Goal: Use online tool/utility: Utilize a website feature to perform a specific function

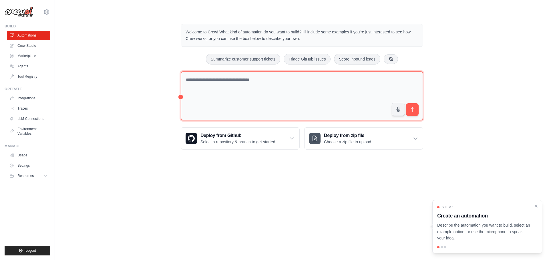
drag, startPoint x: 0, startPoint y: 0, endPoint x: 253, endPoint y: 80, distance: 265.4
click at [253, 80] on textarea at bounding box center [302, 95] width 242 height 49
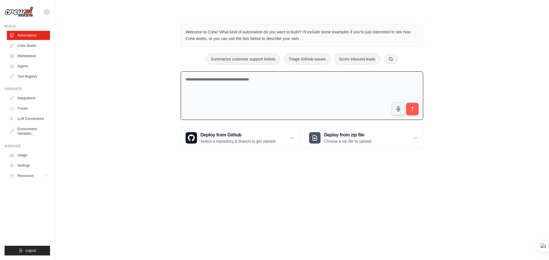
click at [224, 43] on div "Welcome to Crew! What kind of automation do you want to build? I'll include som…" at bounding box center [302, 35] width 242 height 23
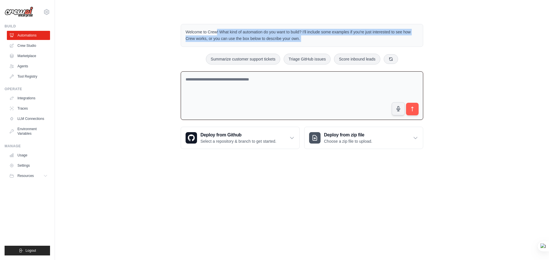
click at [224, 43] on div "Welcome to Crew! What kind of automation do you want to build? I'll include som…" at bounding box center [302, 35] width 242 height 23
click at [234, 37] on p "Welcome to Crew! What kind of automation do you want to build? I'll include som…" at bounding box center [301, 35] width 233 height 13
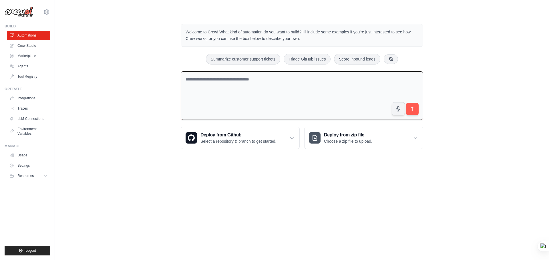
click at [221, 96] on textarea at bounding box center [302, 95] width 242 height 49
click at [257, 99] on textarea at bounding box center [302, 95] width 242 height 49
click at [433, 104] on div "Welcome to Crew! What kind of automation do you want to build? I'll include som…" at bounding box center [302, 86] width 476 height 143
click at [341, 88] on textarea at bounding box center [302, 95] width 242 height 49
type textarea "**********"
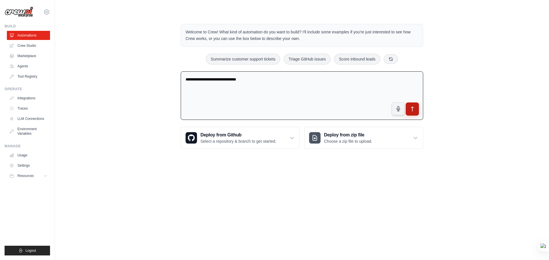
click at [410, 104] on button "submit" at bounding box center [412, 109] width 13 height 13
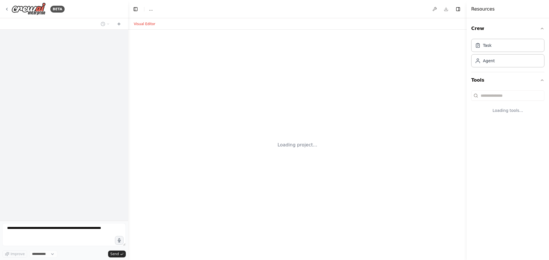
select select "****"
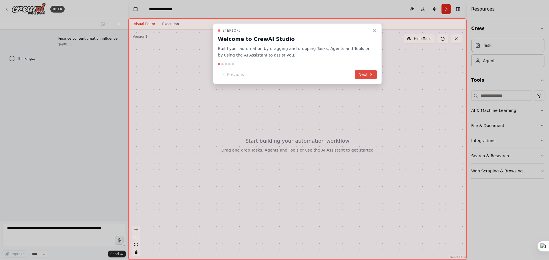
click at [370, 74] on icon at bounding box center [371, 74] width 5 height 5
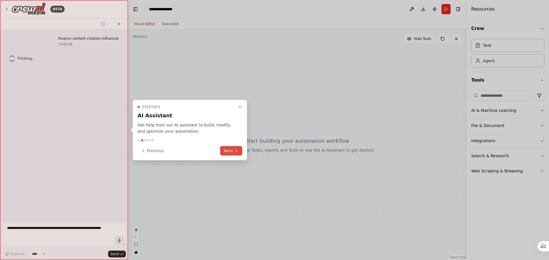
click at [231, 152] on button "Next" at bounding box center [231, 150] width 22 height 9
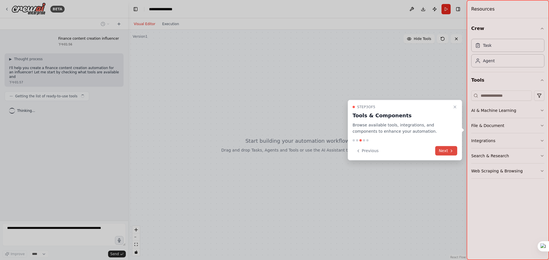
click at [447, 152] on button "Next" at bounding box center [446, 150] width 22 height 9
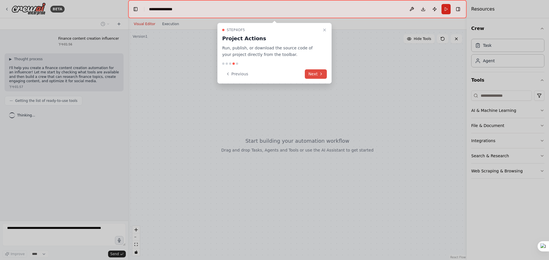
click at [318, 75] on button "Next" at bounding box center [316, 73] width 22 height 9
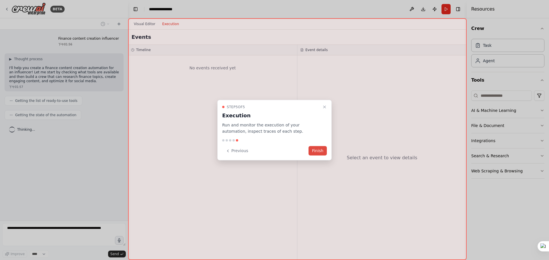
click at [322, 151] on button "Finish" at bounding box center [317, 150] width 18 height 9
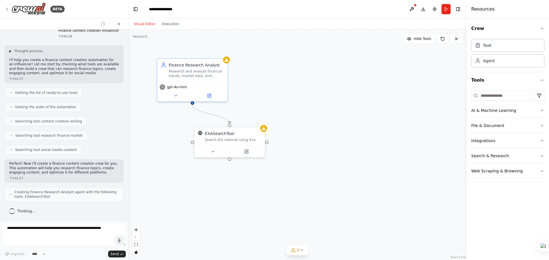
scroll to position [27, 0]
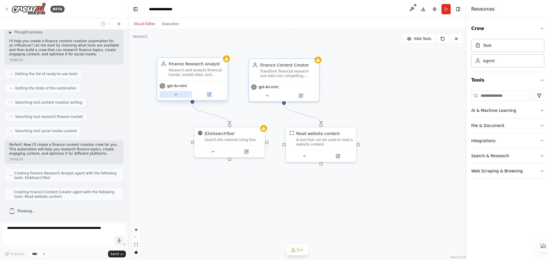
click at [175, 96] on icon at bounding box center [175, 94] width 5 height 5
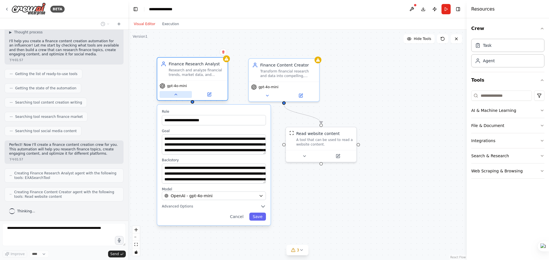
scroll to position [46, 0]
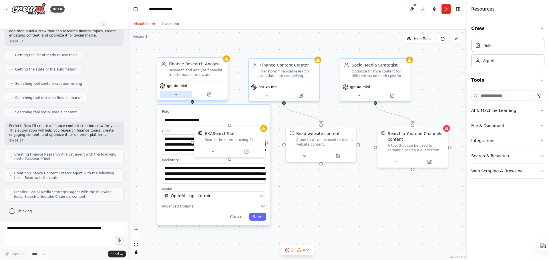
click at [179, 97] on button at bounding box center [175, 94] width 32 height 7
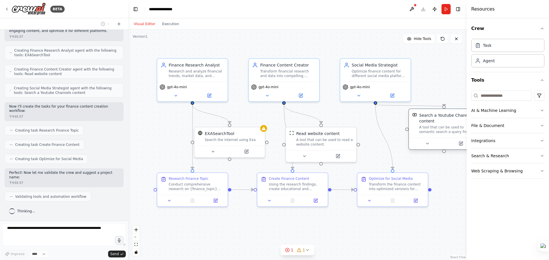
scroll to position [164, 0]
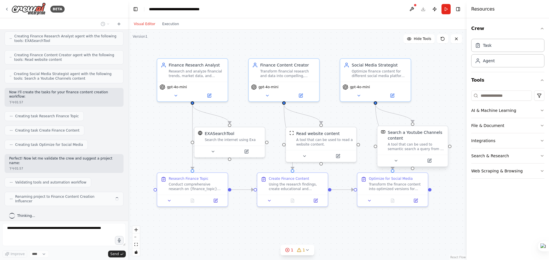
drag, startPoint x: 406, startPoint y: 149, endPoint x: 434, endPoint y: 140, distance: 29.2
click at [434, 140] on div "Search a Youtube Channels content A tool that can be used to semantic search a …" at bounding box center [416, 141] width 57 height 22
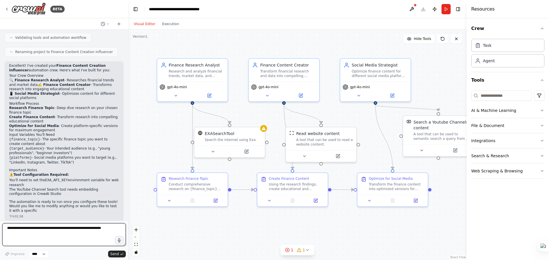
scroll to position [314, 0]
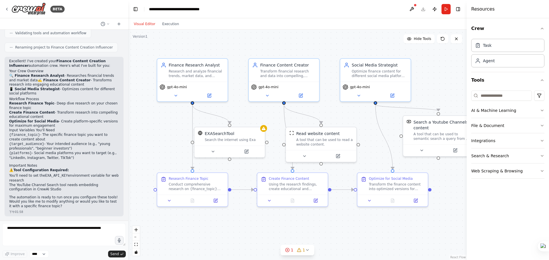
click at [92, 174] on li "You'll need to set the EXA_API_KEY environment variable for web research" at bounding box center [64, 178] width 110 height 9
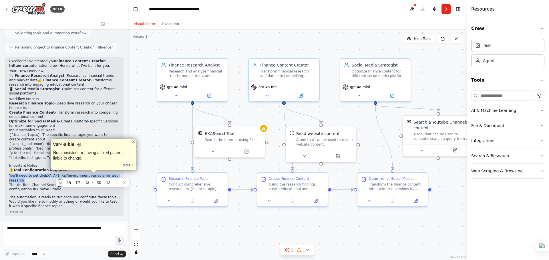
click at [92, 174] on li "You'll need to set the EXA_API_KEY environment variable for web research" at bounding box center [64, 178] width 110 height 9
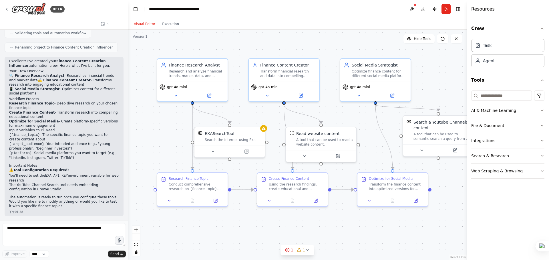
click at [77, 172] on p "⚠️ Tool Configuration Required:" at bounding box center [64, 170] width 110 height 5
drag, startPoint x: 334, startPoint y: 147, endPoint x: 348, endPoint y: 141, distance: 15.5
click at [348, 141] on div "Read website content A tool that can be used to read a website content." at bounding box center [335, 132] width 70 height 23
drag, startPoint x: 348, startPoint y: 141, endPoint x: 346, endPoint y: 141, distance: 2.9
click at [346, 141] on div "Read website content A tool that can be used to read a website content." at bounding box center [335, 132] width 70 height 23
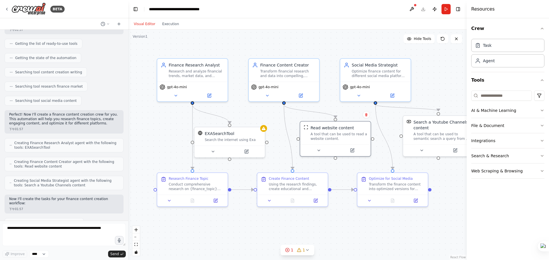
scroll to position [200, 0]
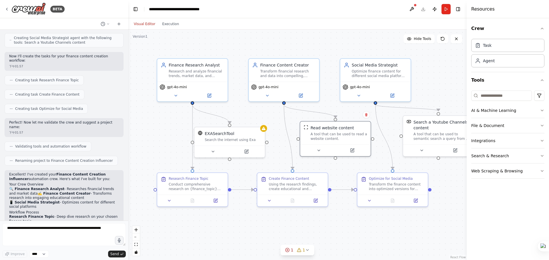
click at [80, 124] on p "Perfect! Now let me validate the crew and suggest a project name:" at bounding box center [64, 125] width 110 height 9
click at [90, 124] on p "Perfect! Now let me validate the crew and suggest a project name:" at bounding box center [64, 125] width 110 height 9
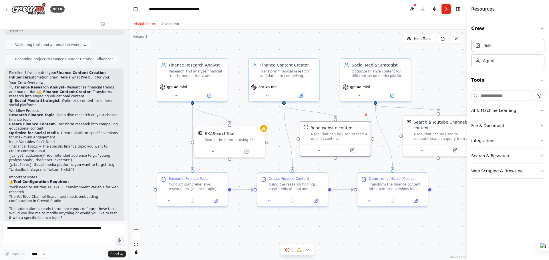
scroll to position [314, 0]
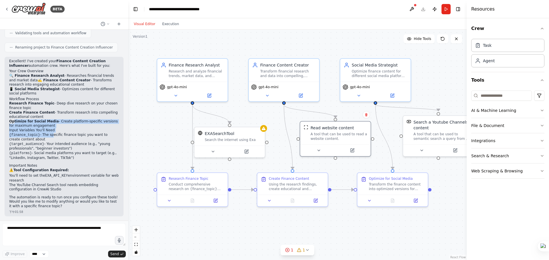
drag, startPoint x: 16, startPoint y: 123, endPoint x: 51, endPoint y: 135, distance: 36.8
click at [49, 134] on div "Excellent! I've created your Finance Content Creation Influencer automation cre…" at bounding box center [64, 133] width 110 height 149
click at [51, 135] on li "{finance_topic} - The specific finance topic you want to create content about" at bounding box center [64, 137] width 110 height 9
click at [285, 182] on div "Using the research findings, create educational and engaging finance content ab…" at bounding box center [296, 185] width 55 height 9
click at [289, 185] on div "Using the research findings, create educational and engaging finance content ab…" at bounding box center [296, 185] width 55 height 9
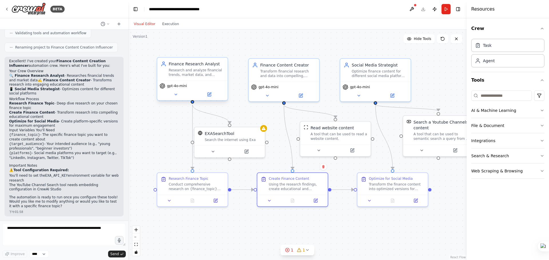
click at [202, 77] on div "Finance Research Analyst Research and analyze financial trends, market data, an…" at bounding box center [192, 69] width 70 height 23
click at [175, 94] on icon at bounding box center [175, 94] width 5 height 5
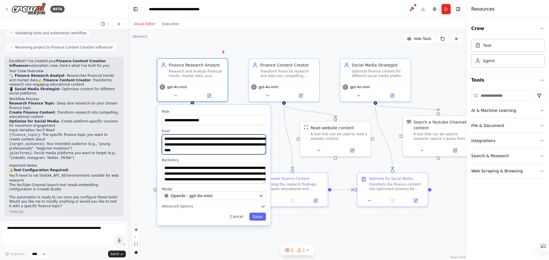
scroll to position [11, 0]
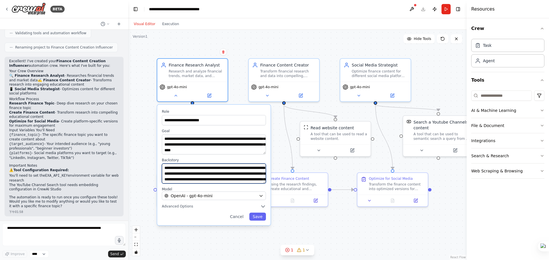
click at [193, 168] on textarea "**********" at bounding box center [214, 174] width 104 height 20
click at [192, 72] on div "Research and analyze financial trends, market data, and breaking news in {finan…" at bounding box center [196, 72] width 55 height 9
click at [195, 85] on div "gpt-4o-mini" at bounding box center [192, 86] width 66 height 6
click at [187, 89] on div "gpt-4o-mini" at bounding box center [192, 91] width 70 height 20
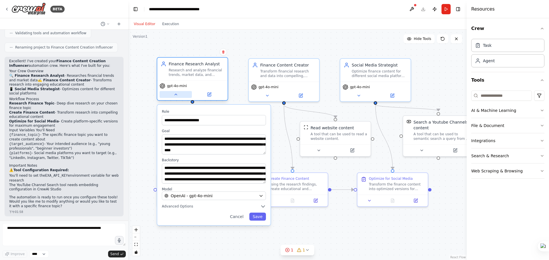
click at [175, 95] on icon at bounding box center [176, 94] width 2 height 1
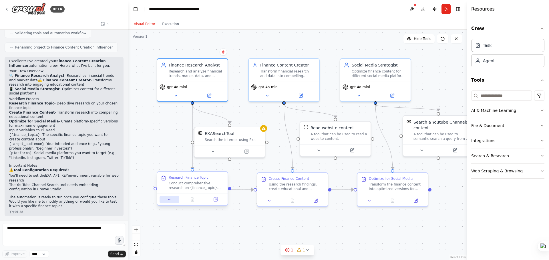
click at [166, 201] on button at bounding box center [169, 199] width 20 height 7
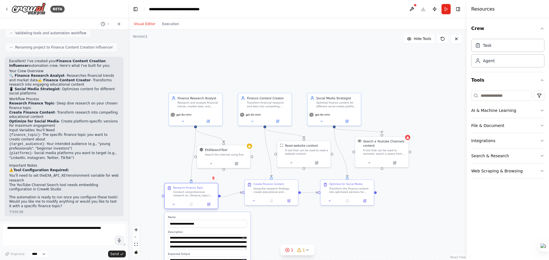
drag, startPoint x: 197, startPoint y: 194, endPoint x: 190, endPoint y: 198, distance: 7.7
click at [190, 198] on div "Research Finance Topic Conduct comprehensive research on {finance_topic} includ…" at bounding box center [190, 191] width 53 height 17
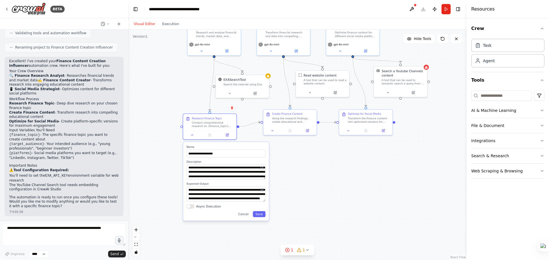
drag, startPoint x: 265, startPoint y: 216, endPoint x: 287, endPoint y: 135, distance: 83.6
click at [287, 135] on div ".deletable-edge-delete-btn { width: 20px; height: 20px; border: 0px solid #ffff…" at bounding box center [297, 145] width 338 height 231
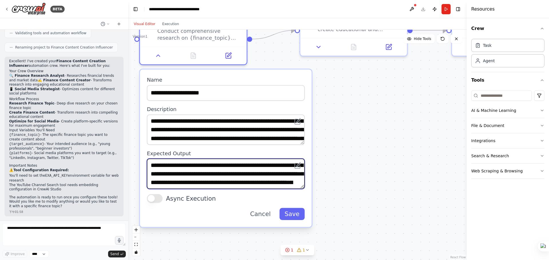
click at [265, 176] on textarea "**********" at bounding box center [226, 174] width 158 height 30
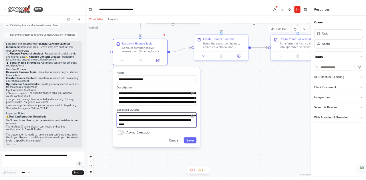
scroll to position [11, 0]
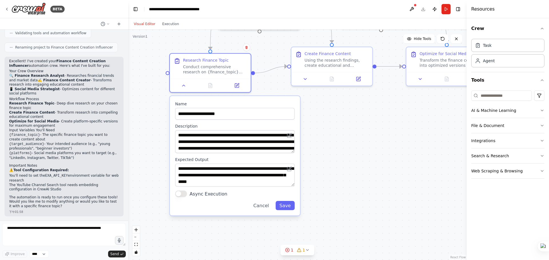
click at [314, 132] on div ".deletable-edge-delete-btn { width: 20px; height: 20px; border: 0px solid #ffff…" at bounding box center [297, 145] width 338 height 231
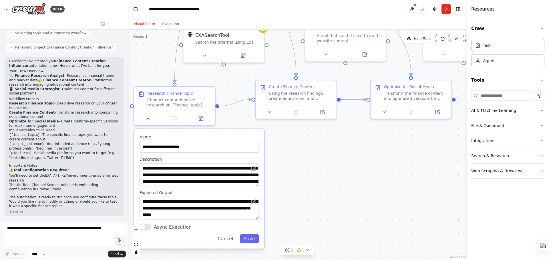
drag, startPoint x: 337, startPoint y: 134, endPoint x: 274, endPoint y: 191, distance: 85.2
click at [274, 191] on div ".deletable-edge-delete-btn { width: 20px; height: 20px; border: 0px solid #ffff…" at bounding box center [297, 145] width 338 height 231
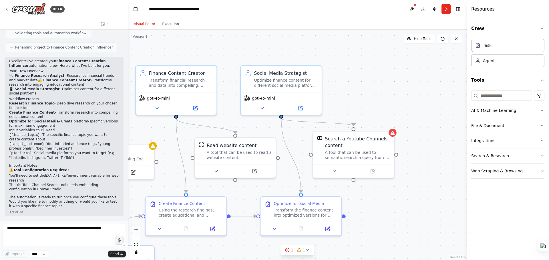
drag, startPoint x: 414, startPoint y: 168, endPoint x: 345, endPoint y: 234, distance: 96.0
click at [345, 234] on div ".deletable-edge-delete-btn { width: 20px; height: 20px; border: 0px solid #ffff…" at bounding box center [297, 145] width 338 height 231
click at [304, 222] on div "Optimize for Social Media Transform the finance content into optimized versions…" at bounding box center [301, 215] width 82 height 40
click at [237, 149] on div "A tool that can be used to read a website content." at bounding box center [239, 154] width 65 height 11
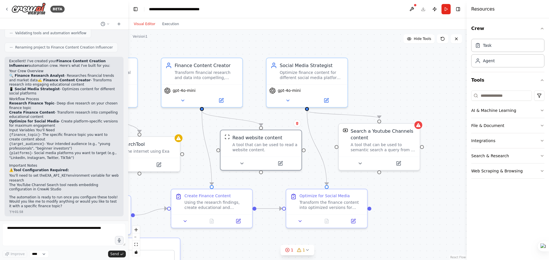
drag, startPoint x: 404, startPoint y: 198, endPoint x: 466, endPoint y: 186, distance: 62.6
click at [463, 188] on div ".deletable-edge-delete-btn { width: 20px; height: 20px; border: 0px solid #ffff…" at bounding box center [297, 145] width 338 height 231
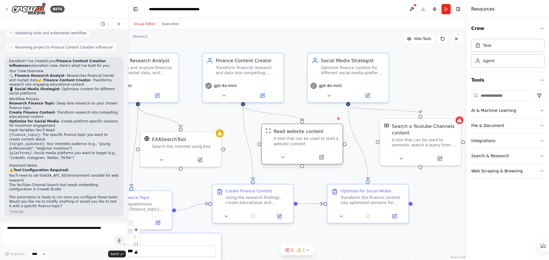
click at [291, 148] on div "Read website content A tool that can be used to read a website content." at bounding box center [302, 137] width 81 height 26
click at [284, 160] on icon at bounding box center [282, 157] width 5 height 5
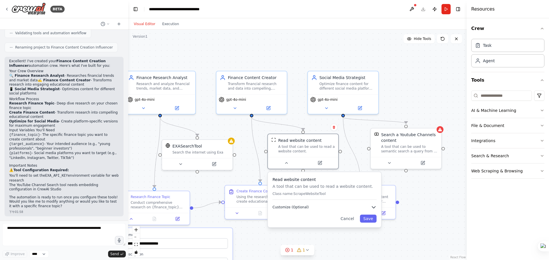
click at [370, 206] on button "Customize (Optional)" at bounding box center [324, 208] width 104 height 6
click at [285, 163] on icon at bounding box center [286, 162] width 5 height 5
click at [285, 160] on icon at bounding box center [286, 162] width 5 height 5
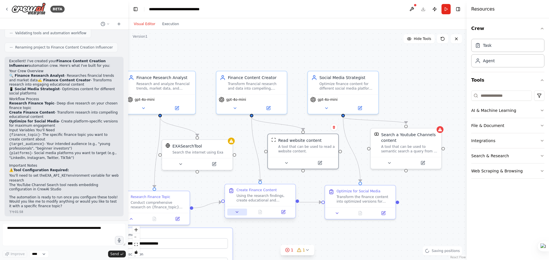
click at [236, 214] on icon at bounding box center [237, 212] width 5 height 5
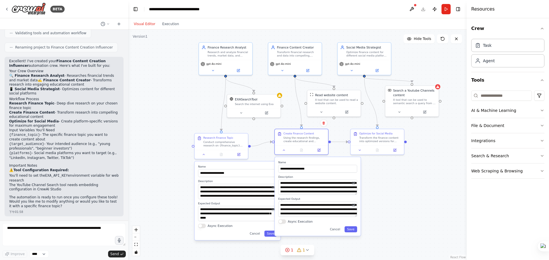
drag, startPoint x: 366, startPoint y: 226, endPoint x: 405, endPoint y: 168, distance: 69.5
click at [405, 168] on div ".deletable-edge-delete-btn { width: 20px; height: 20px; border: 0px solid #ffff…" at bounding box center [297, 145] width 338 height 231
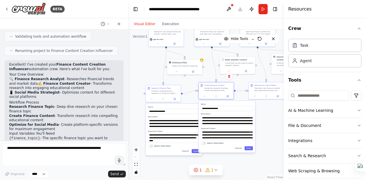
drag, startPoint x: 195, startPoint y: 99, endPoint x: 144, endPoint y: 76, distance: 55.9
click at [144, 76] on div ".deletable-edge-delete-btn { width: 20px; height: 20px; border: 0px solid #ffff…" at bounding box center [205, 105] width 155 height 151
click at [158, 76] on div ".deletable-edge-delete-btn { width: 20px; height: 20px; border: 0px solid #ffff…" at bounding box center [205, 105] width 155 height 151
click at [152, 100] on button at bounding box center [152, 98] width 10 height 3
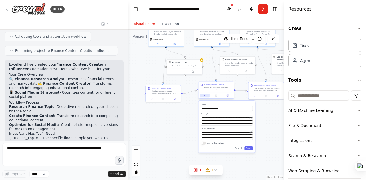
click at [204, 95] on icon at bounding box center [204, 95] width 1 height 1
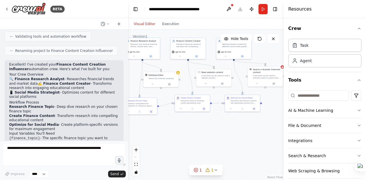
drag, startPoint x: 248, startPoint y: 117, endPoint x: 228, endPoint y: 125, distance: 21.1
click at [228, 125] on div ".deletable-edge-delete-btn { width: 20px; height: 20px; border: 0px solid #ffff…" at bounding box center [205, 105] width 155 height 151
